Goal: Navigation & Orientation: Find specific page/section

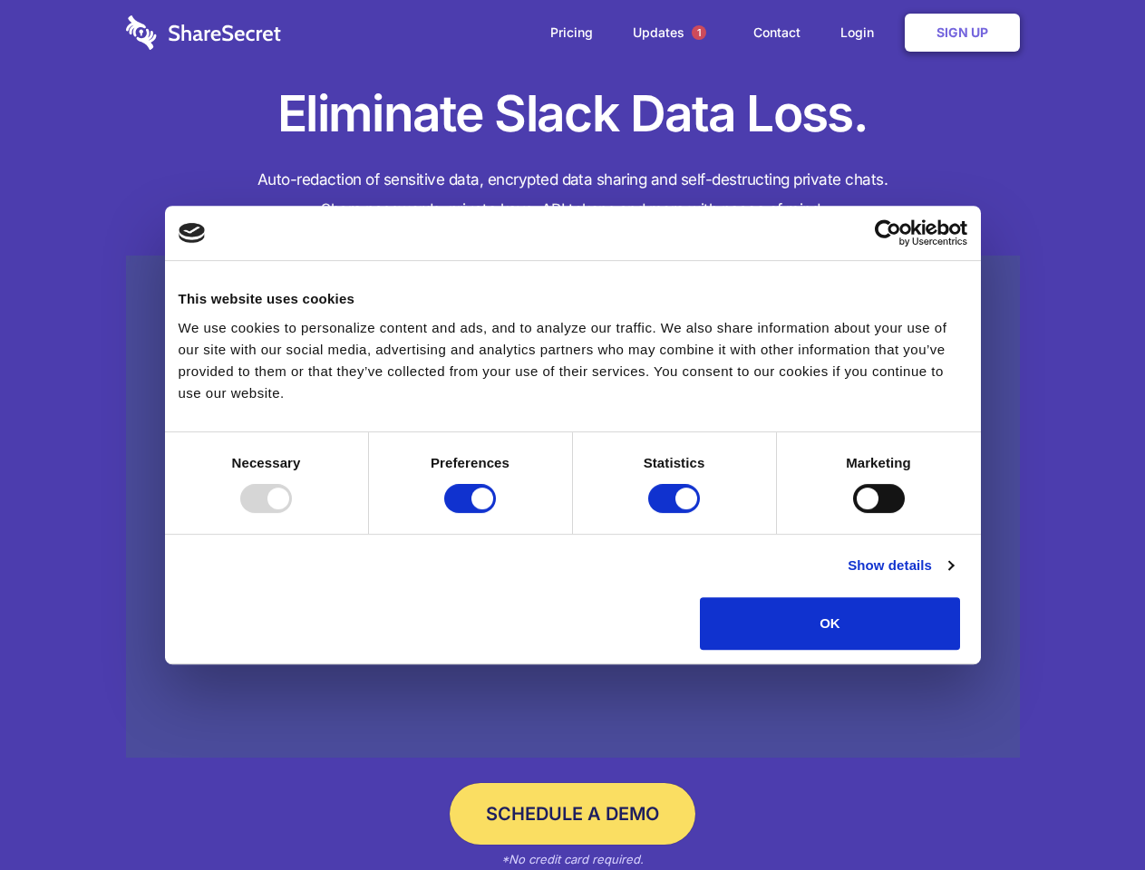
click at [292, 513] on div at bounding box center [266, 498] width 52 height 29
click at [496, 513] on input "Preferences" at bounding box center [470, 498] width 52 height 29
checkbox input "false"
click at [676, 513] on input "Statistics" at bounding box center [674, 498] width 52 height 29
checkbox input "false"
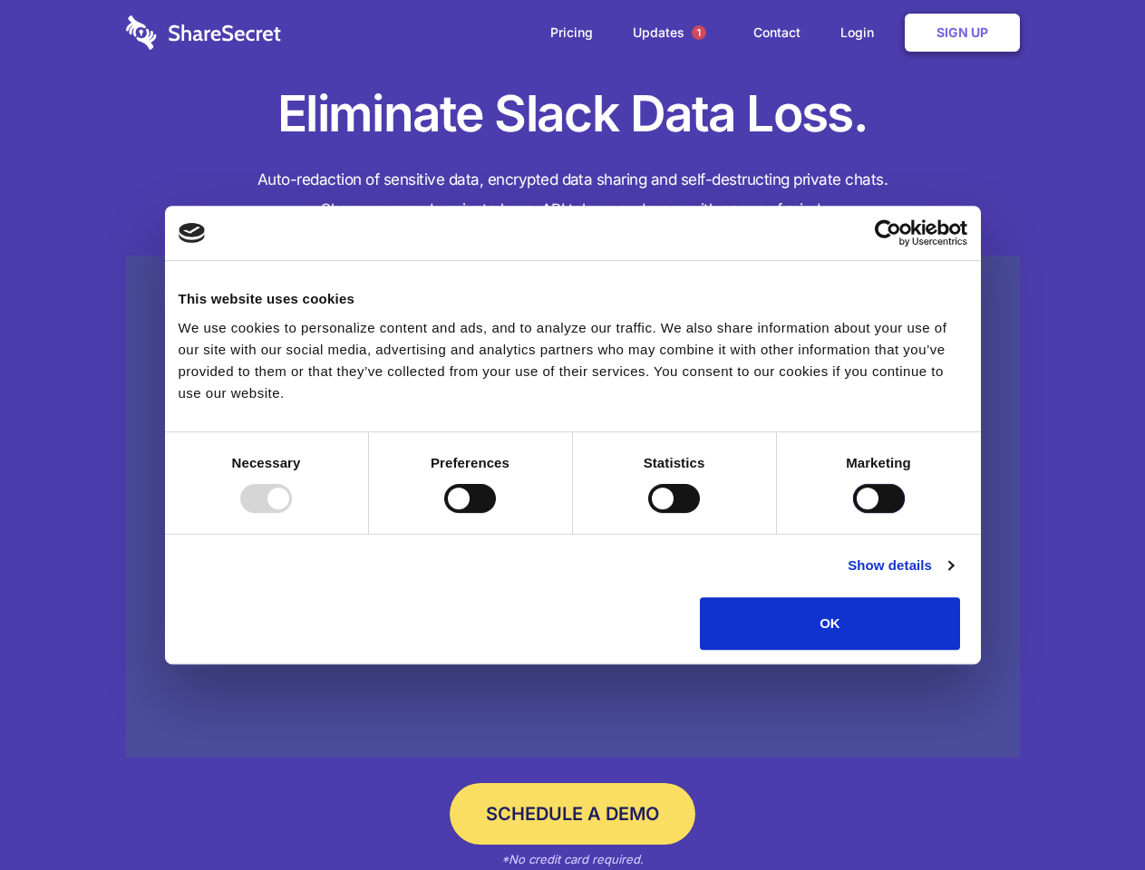
click at [853, 513] on input "Marketing" at bounding box center [879, 498] width 52 height 29
checkbox input "true"
click at [952, 576] on link "Show details" at bounding box center [899, 566] width 105 height 22
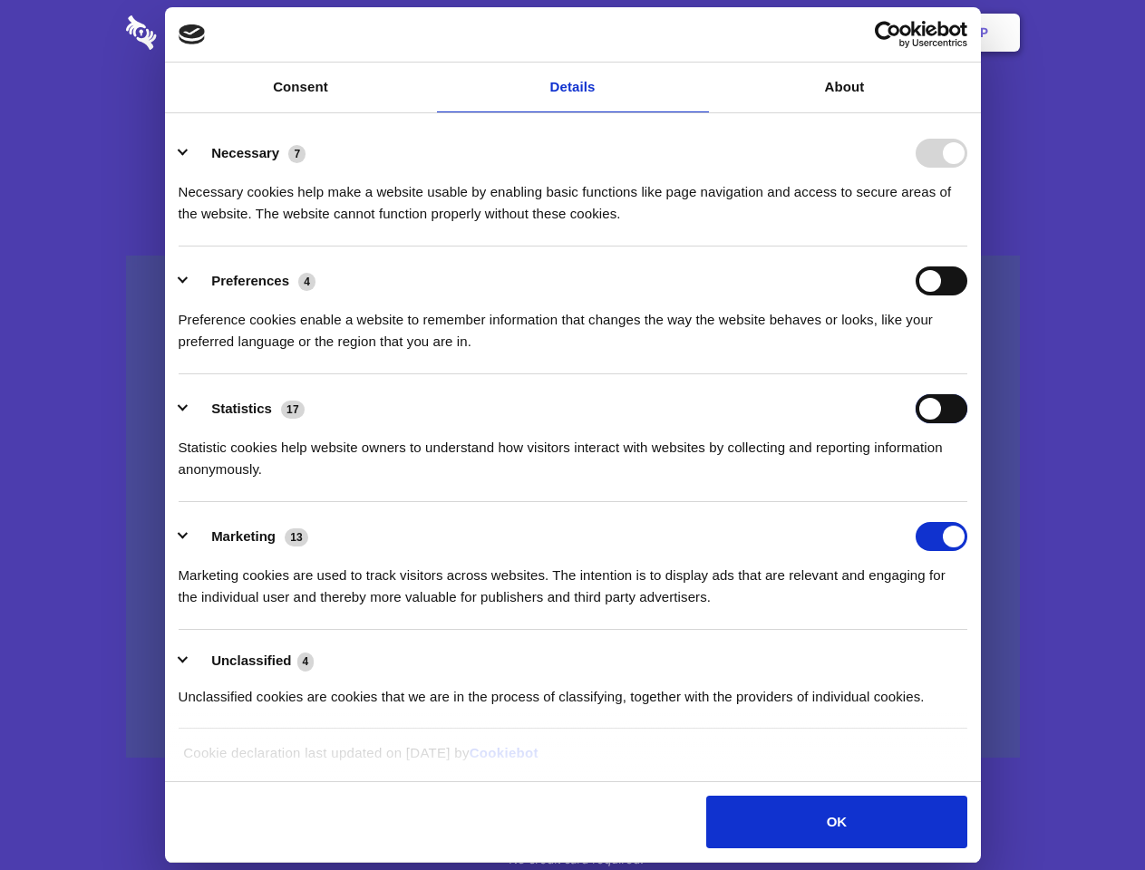
click at [967, 480] on div "Statistics 17 Statistic cookies help website owners to understand how visitors …" at bounding box center [573, 437] width 788 height 86
click at [698, 33] on span "1" at bounding box center [698, 32] width 15 height 15
